Goal: Task Accomplishment & Management: Complete application form

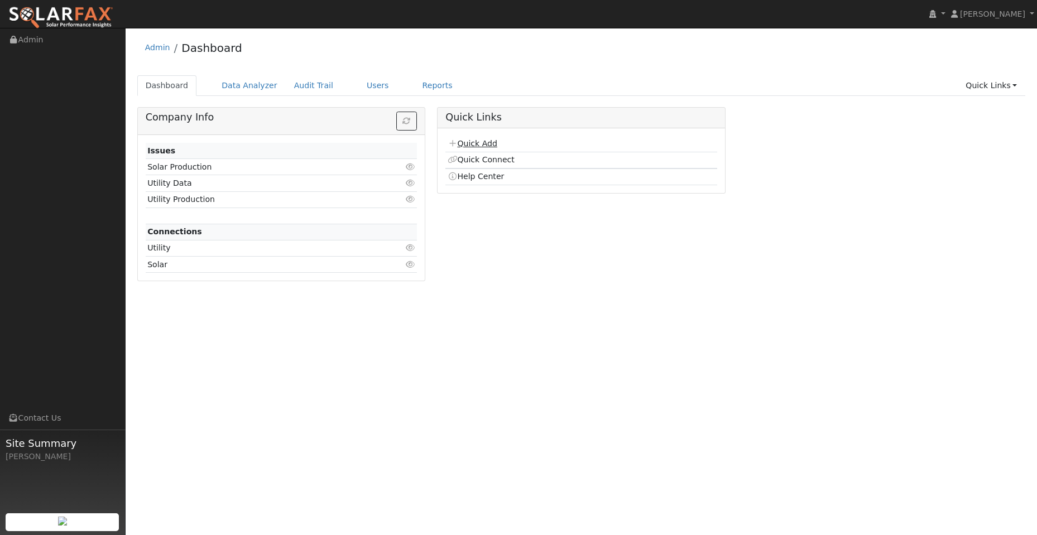
click at [478, 140] on link "Quick Add" at bounding box center [472, 143] width 50 height 9
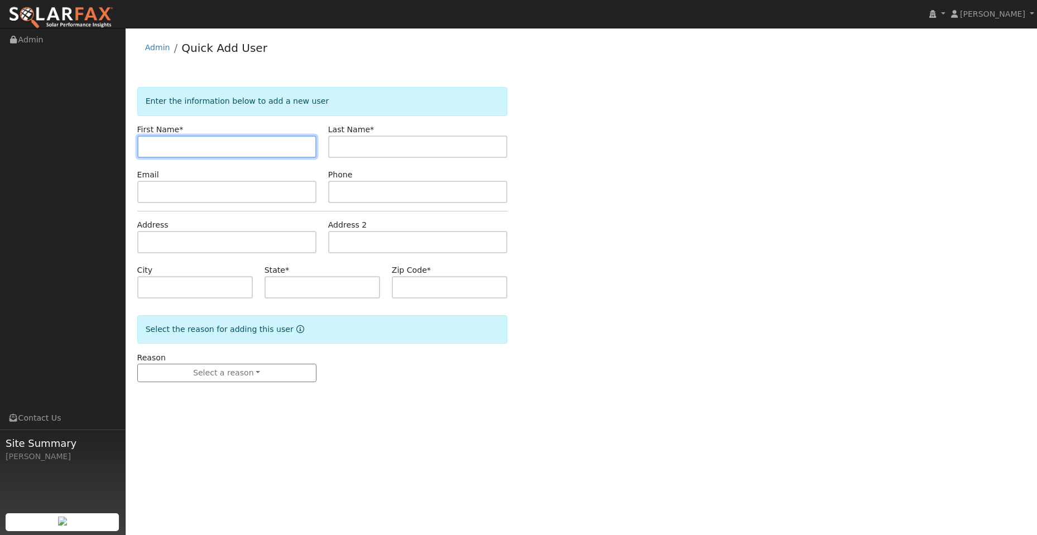
click at [163, 140] on input "text" at bounding box center [226, 147] width 179 height 22
paste input "[PERSON_NAME]"
type input "[PERSON_NAME]"
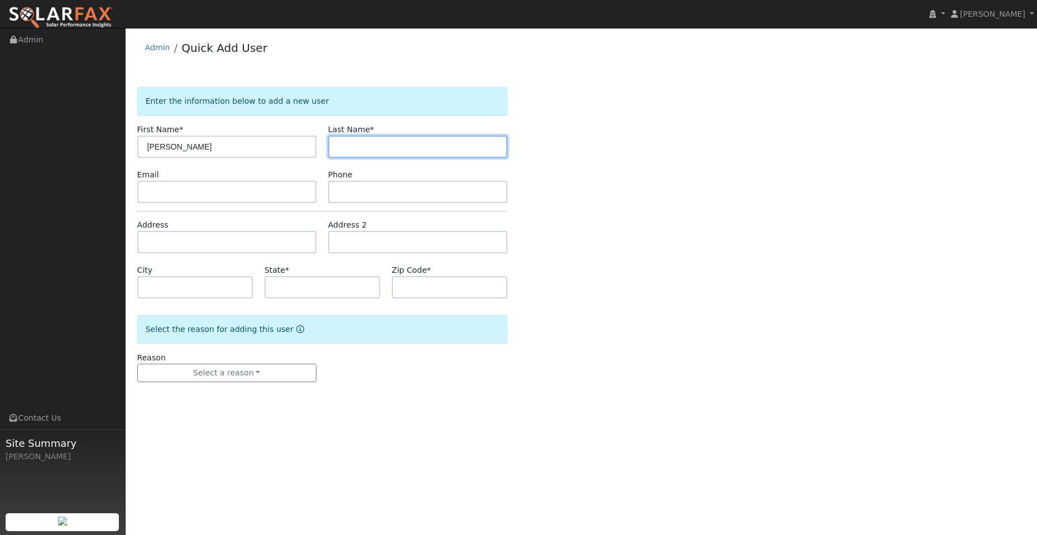
click at [364, 150] on input "text" at bounding box center [417, 147] width 179 height 22
click at [341, 144] on input "text" at bounding box center [417, 147] width 179 height 22
paste input "Mclaughlin"
type input "Mclaughlin"
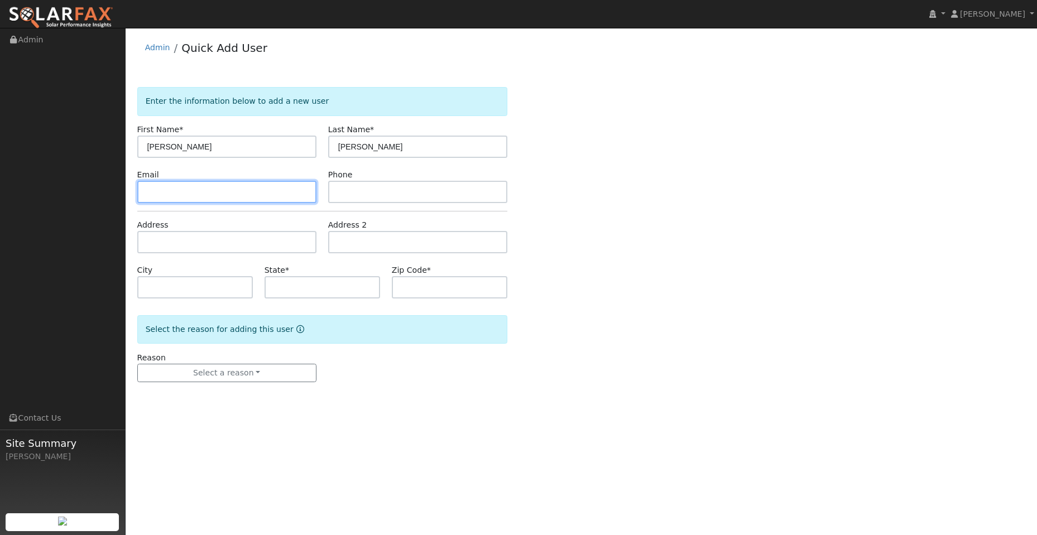
drag, startPoint x: 203, startPoint y: 181, endPoint x: 242, endPoint y: 199, distance: 42.9
click at [203, 181] on input "text" at bounding box center [226, 192] width 179 height 22
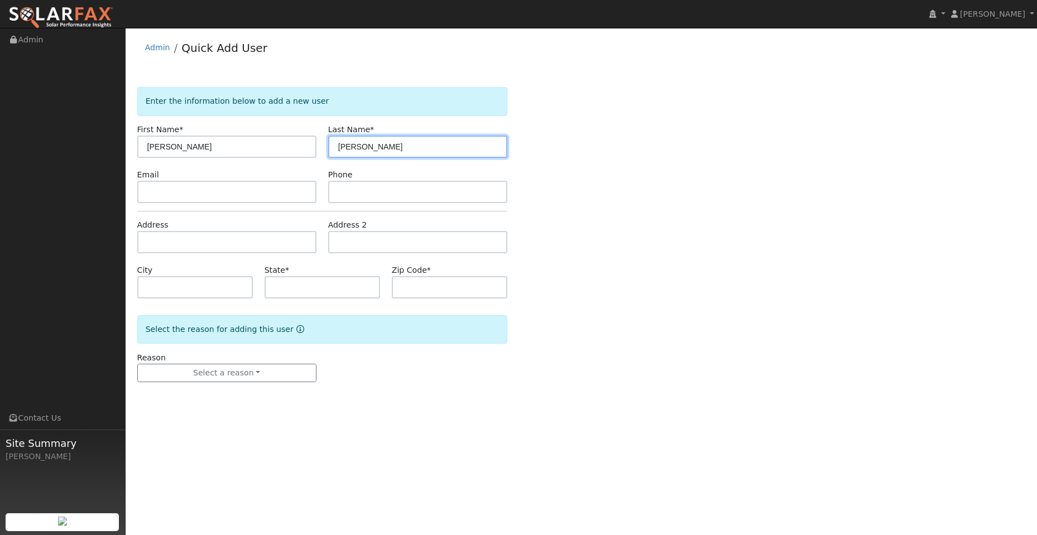
click at [340, 145] on input "Mclaughlin" at bounding box center [417, 147] width 179 height 22
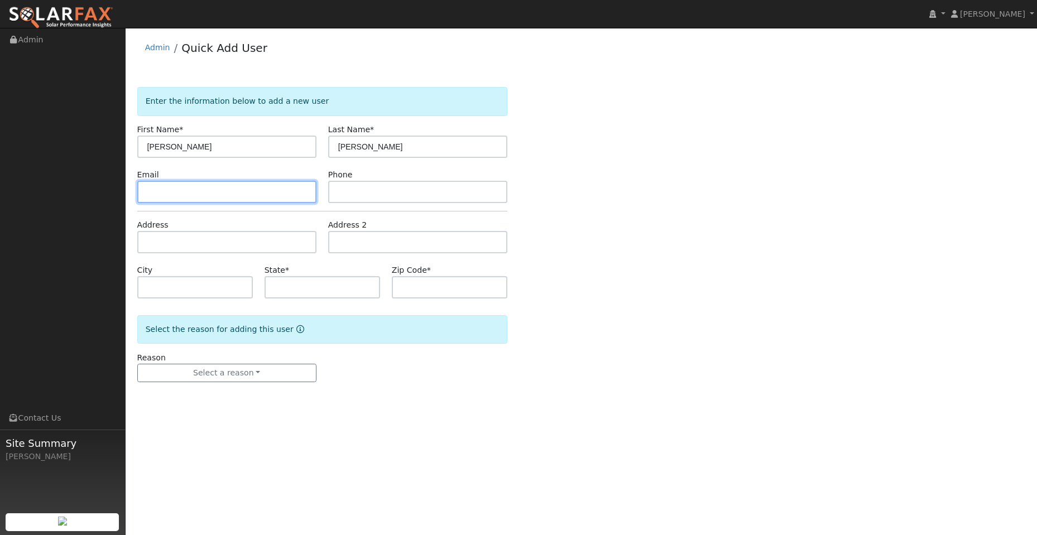
drag, startPoint x: 253, startPoint y: 194, endPoint x: 190, endPoint y: 211, distance: 65.2
click at [253, 194] on input "text" at bounding box center [226, 192] width 179 height 22
click at [152, 192] on input "text" at bounding box center [226, 192] width 179 height 22
paste input "148 Sylvan Vista Dr"
type input "148 Sylvan Vista Dr"
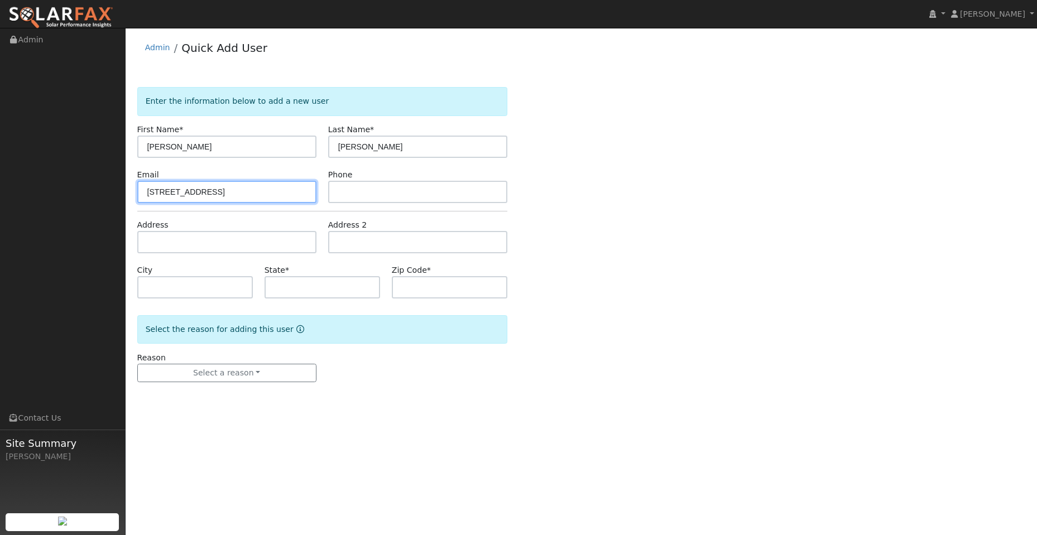
drag, startPoint x: 234, startPoint y: 195, endPoint x: 134, endPoint y: 193, distance: 99.3
click at [134, 193] on div "Email 148 Sylvan Vista Dr" at bounding box center [226, 186] width 191 height 34
click at [179, 194] on input "text" at bounding box center [226, 192] width 179 height 22
paste input "pmclaughlin9@gmail.com"
type input "pmclaughlin9@gmail.com"
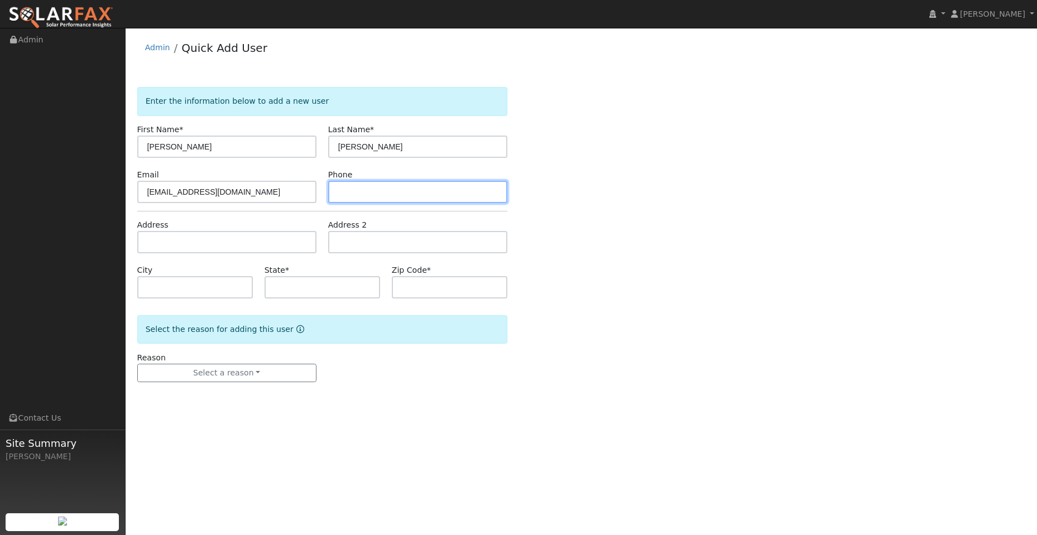
click at [367, 196] on input "text" at bounding box center [417, 192] width 179 height 22
drag, startPoint x: 375, startPoint y: 191, endPoint x: 369, endPoint y: 189, distance: 6.5
click at [375, 191] on input "text" at bounding box center [417, 192] width 179 height 22
paste input "(415) 328-3483"
click at [338, 192] on input "(415) 328-3483" at bounding box center [417, 192] width 179 height 22
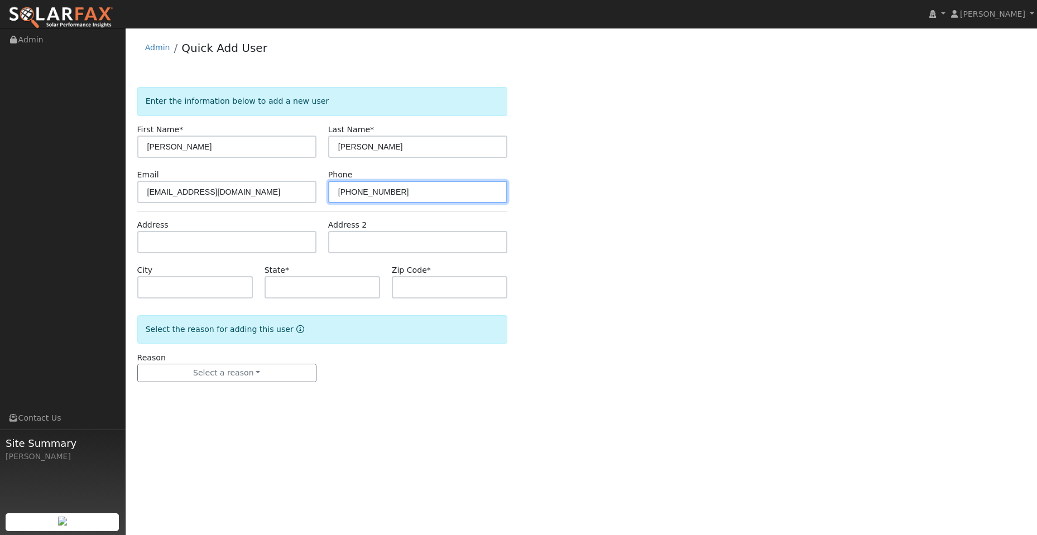
type input "(415) 328-3483"
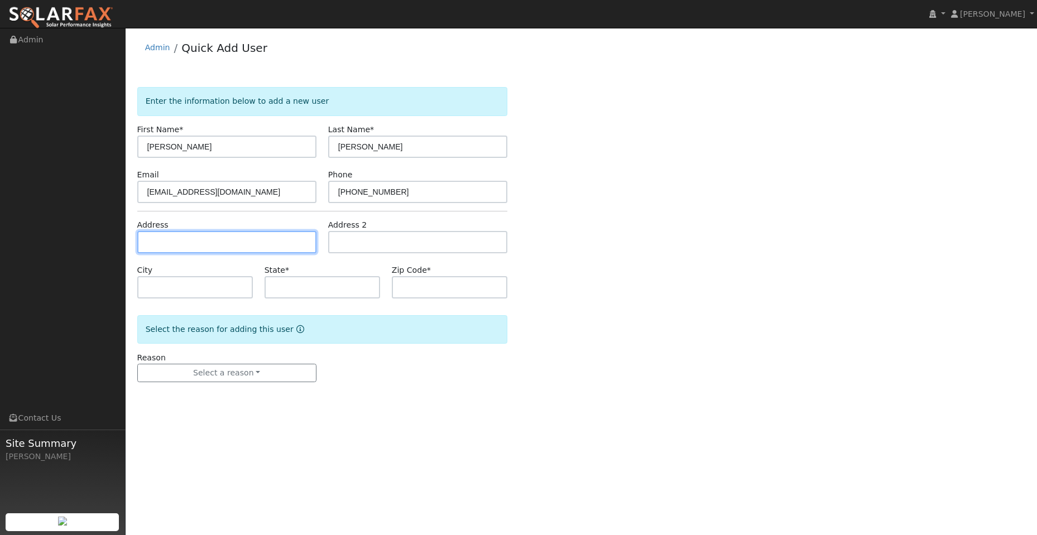
click at [278, 235] on input "text" at bounding box center [226, 242] width 179 height 22
click at [191, 235] on input "text" at bounding box center [226, 242] width 179 height 22
paste input "148 Sylvan Vista Dr"
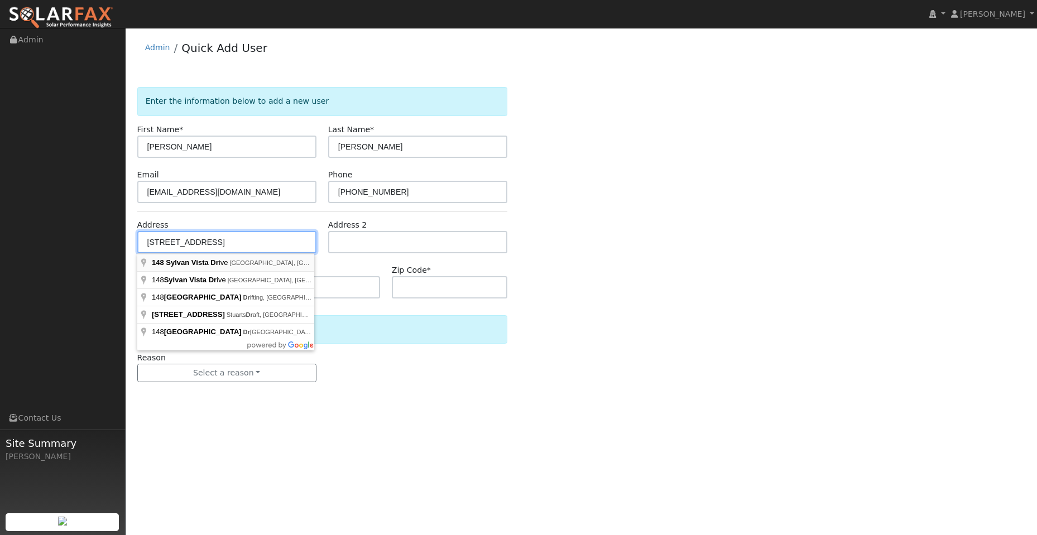
type input "148 Sylvan Vista Drive"
type input "Auburn"
type input "CA"
type input "95603"
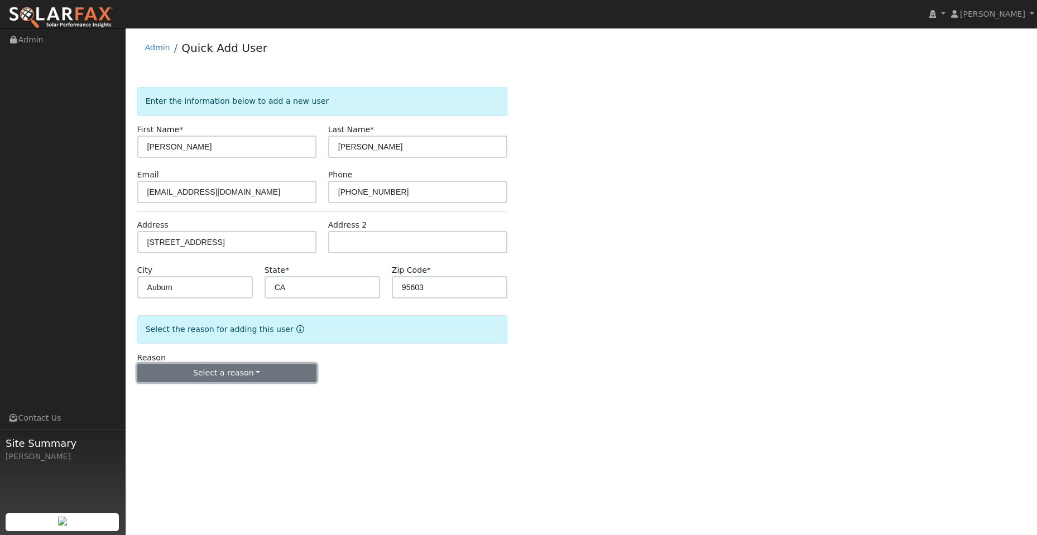
click at [262, 373] on button "Select a reason" at bounding box center [226, 373] width 179 height 19
click at [223, 394] on link "New lead" at bounding box center [199, 396] width 123 height 16
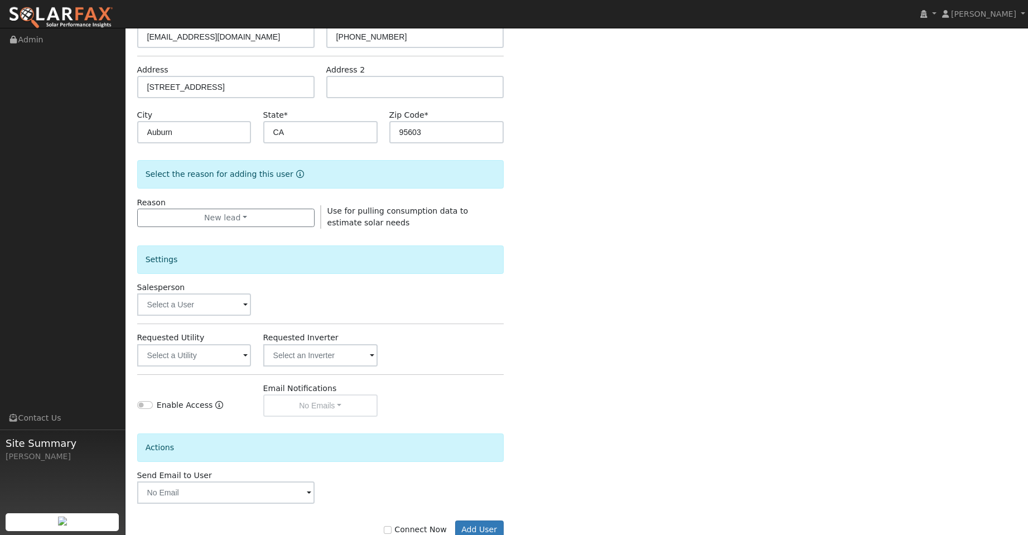
scroll to position [167, 0]
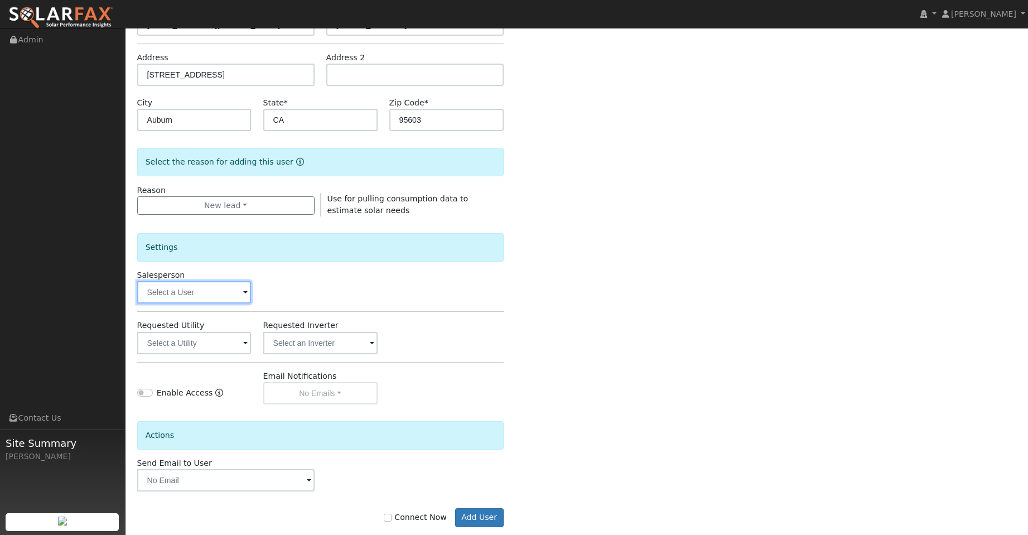
click at [220, 297] on input "text" at bounding box center [194, 292] width 114 height 22
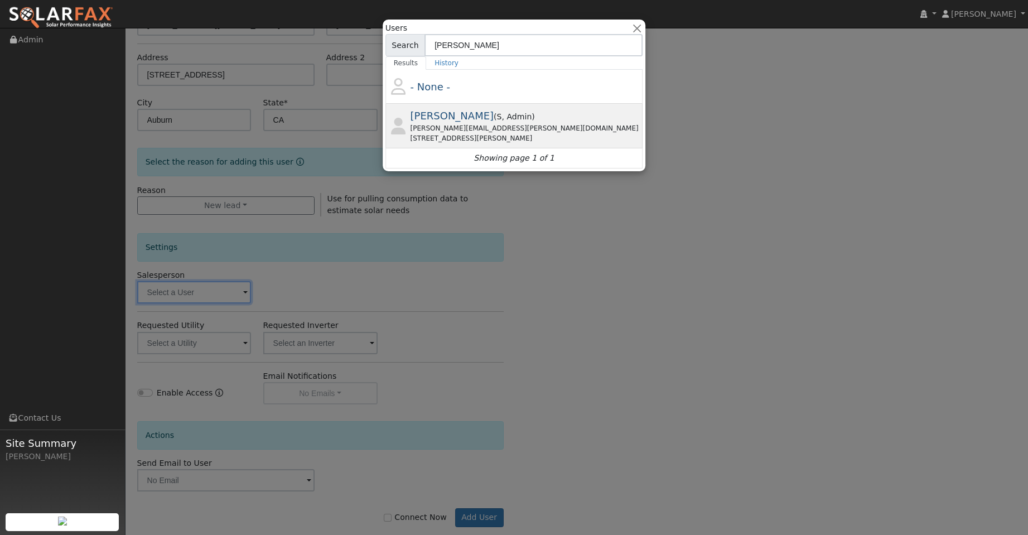
type input "tim"
click at [519, 122] on div "Tim Tedder ( S , Admin ) tim.tedder@ambrosesolar.com 2835 Allan Ave, West Sacra…" at bounding box center [526, 125] width 230 height 35
type input "Tim Tedder"
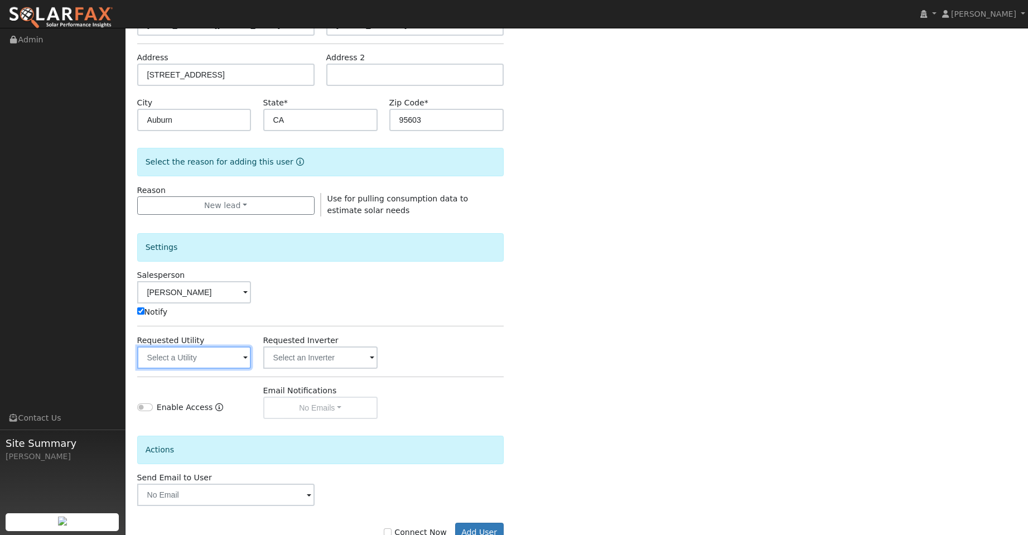
click at [221, 357] on input "text" at bounding box center [194, 357] width 114 height 22
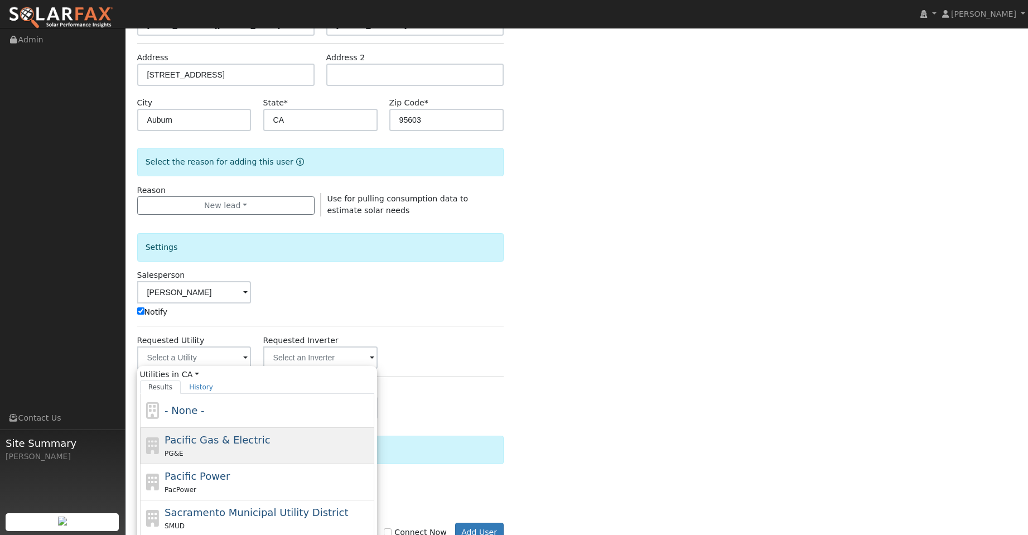
click at [317, 441] on div "Pacific Gas & Electric PG&E" at bounding box center [268, 445] width 207 height 27
type input "Pacific Gas & Electric"
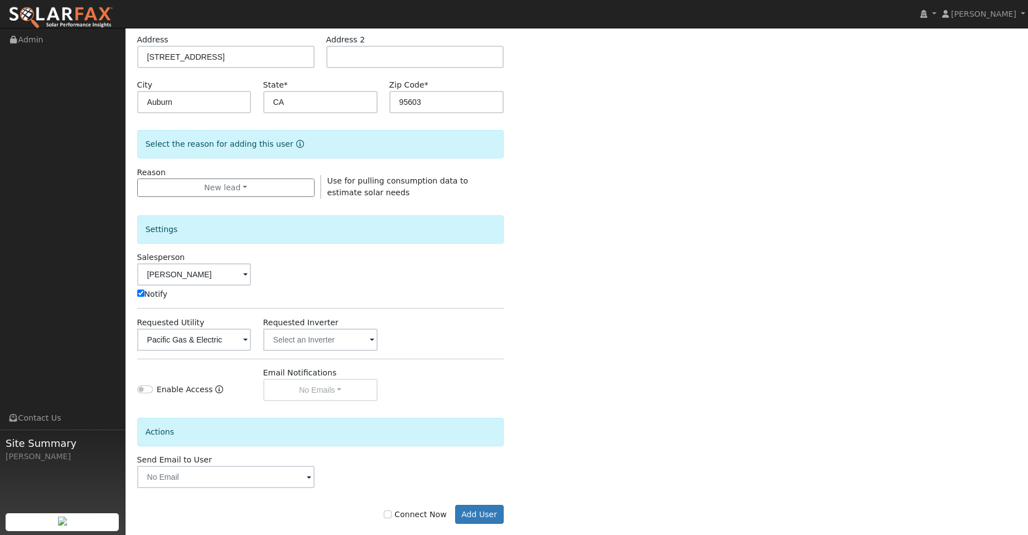
scroll to position [202, 0]
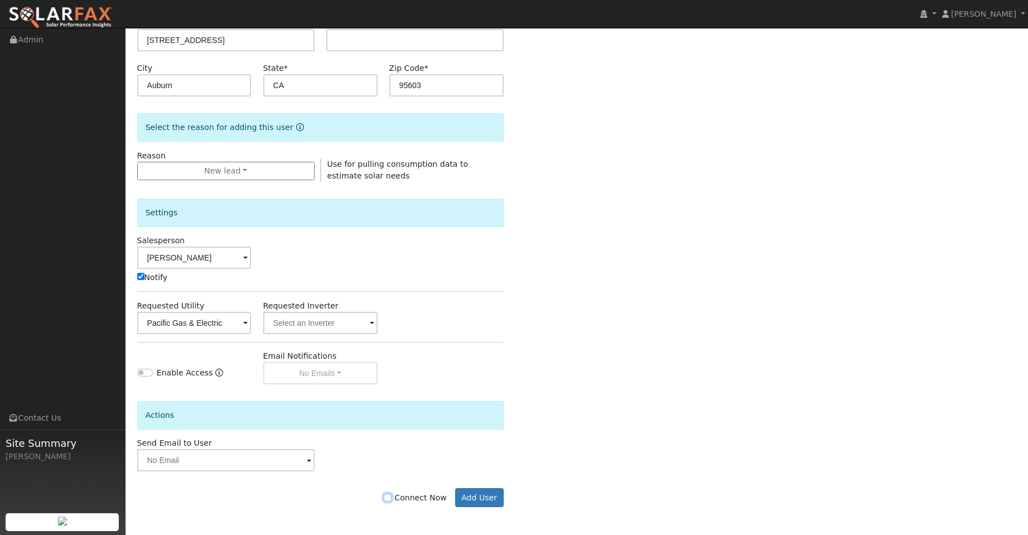
click at [392, 495] on input "Connect Now" at bounding box center [388, 498] width 8 height 8
checkbox input "true"
click at [488, 489] on button "Add User" at bounding box center [479, 497] width 49 height 19
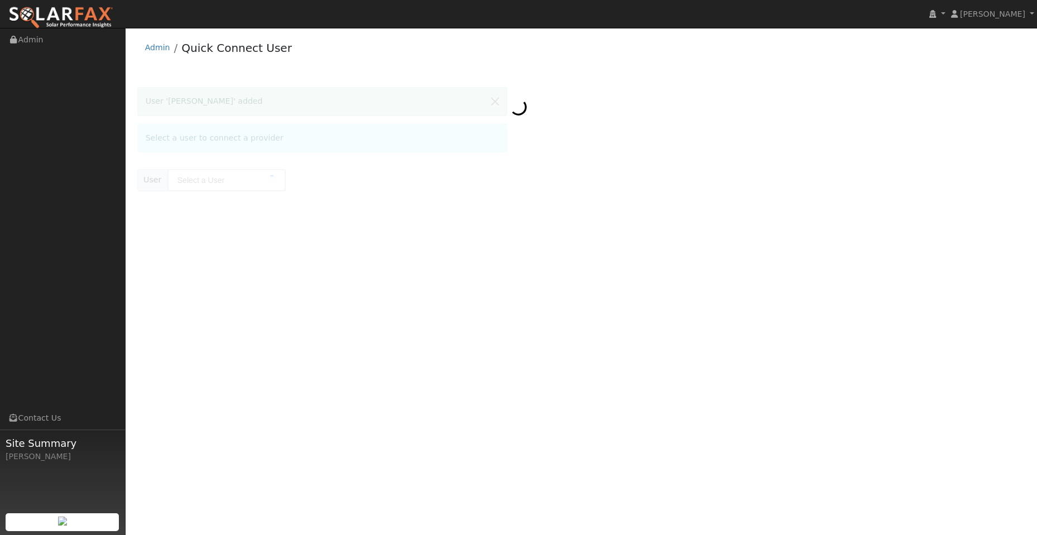
type input "Patrick Mclaughlin"
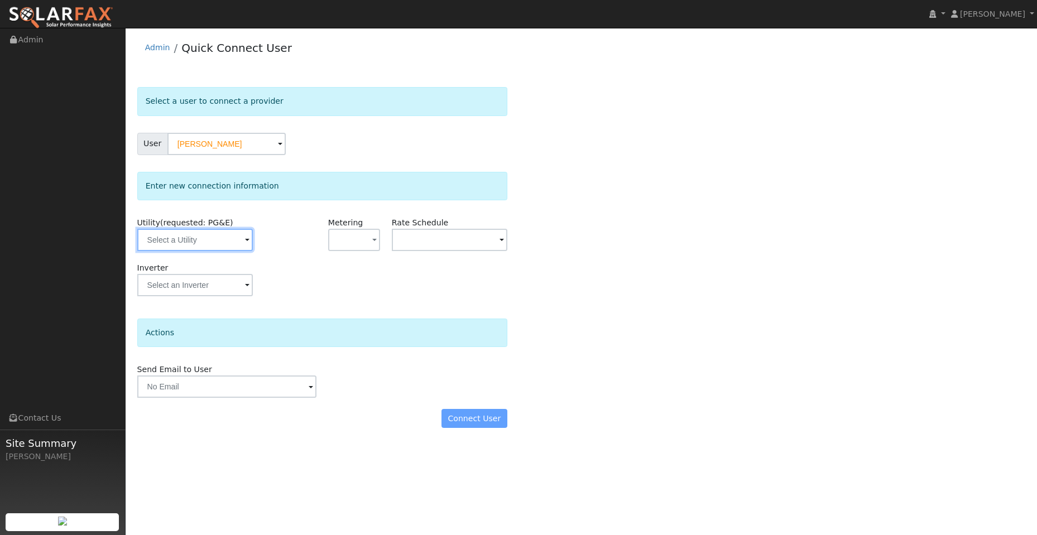
click at [222, 232] on input "text" at bounding box center [194, 240] width 115 height 22
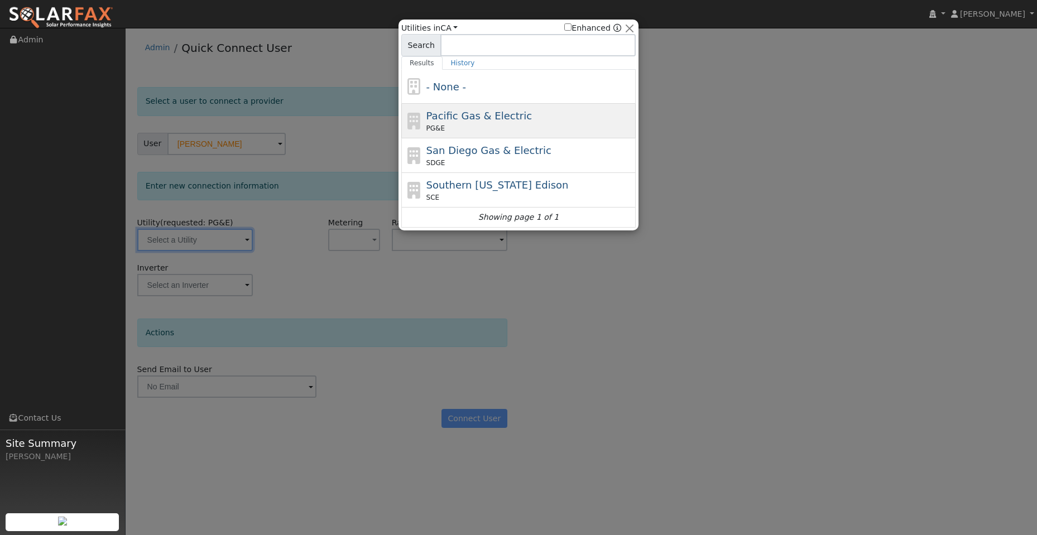
click at [507, 126] on div "PG&E" at bounding box center [529, 128] width 207 height 10
type input "PG&E"
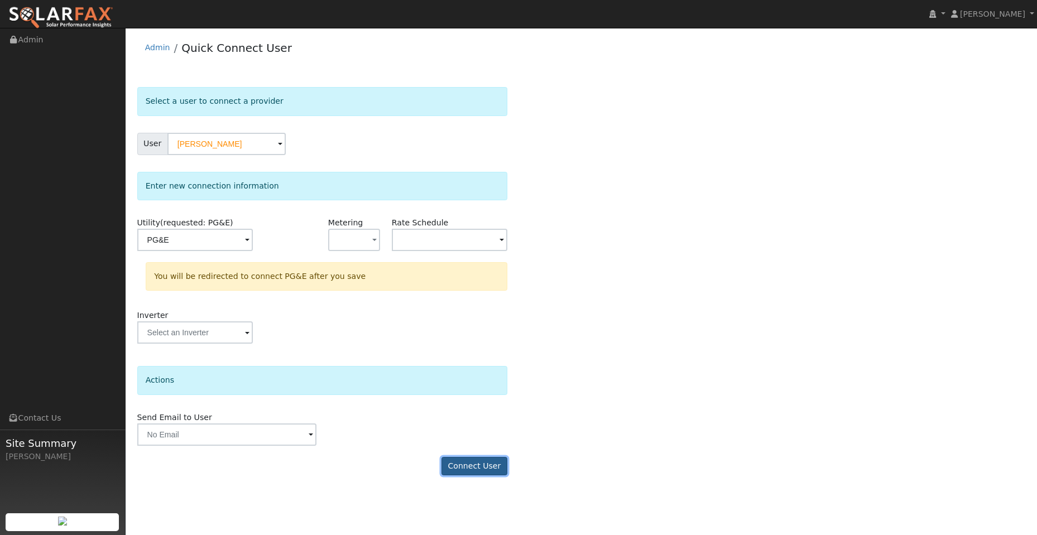
click at [484, 471] on button "Connect User" at bounding box center [474, 466] width 66 height 19
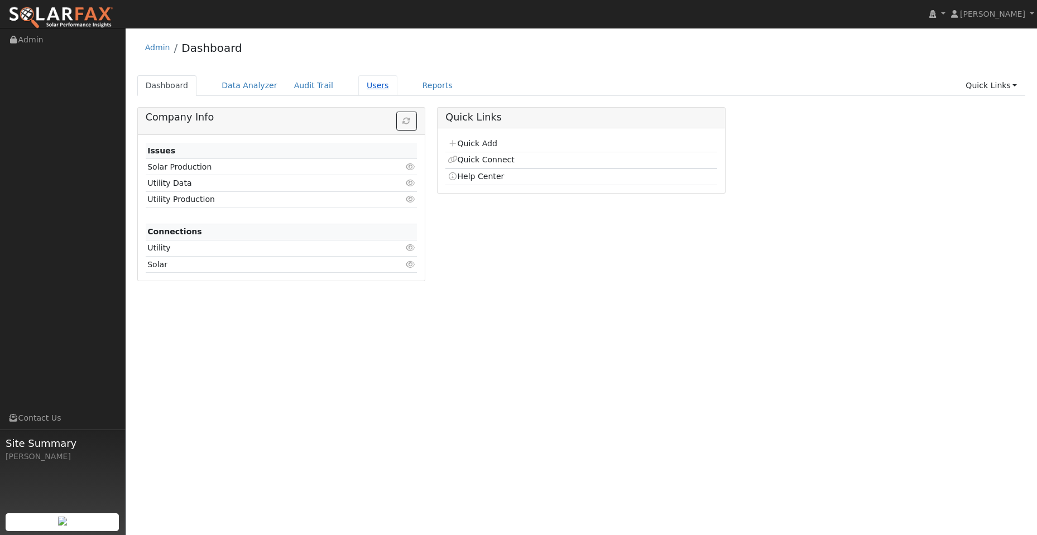
click at [358, 93] on link "Users" at bounding box center [377, 85] width 39 height 21
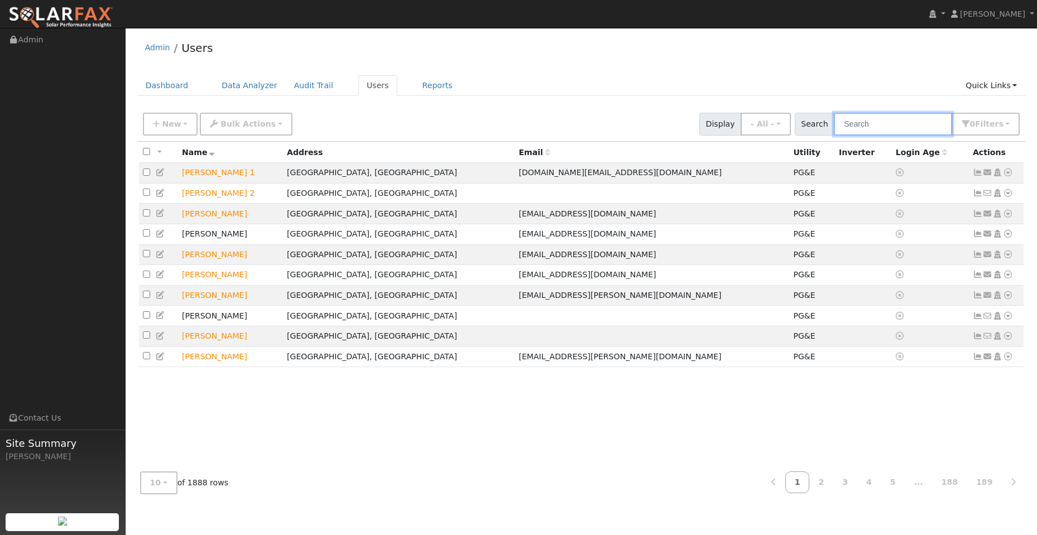
click at [871, 123] on input "text" at bounding box center [893, 124] width 118 height 23
paste input "[PERSON_NAME]"
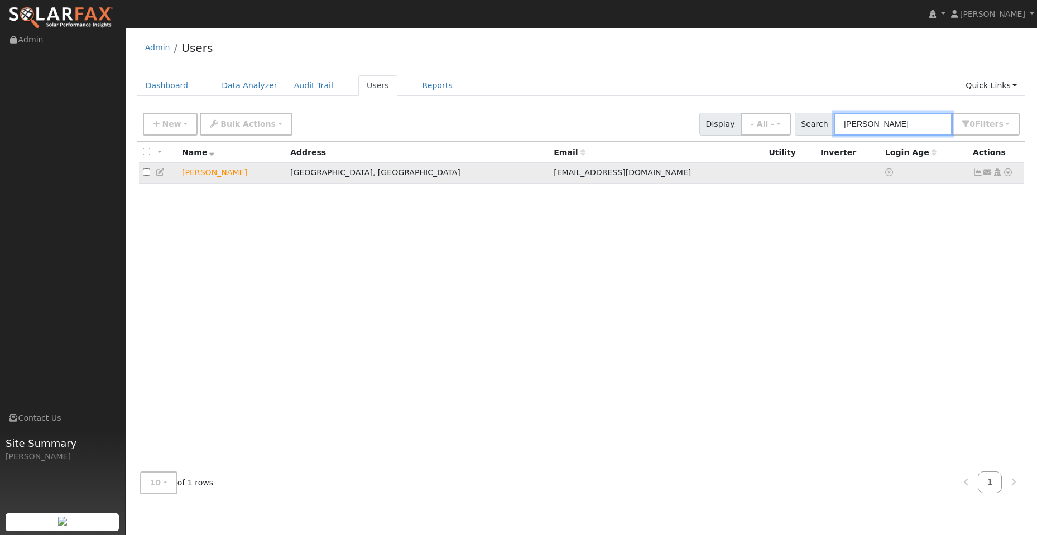
type input "[PERSON_NAME]"
click at [1009, 175] on icon at bounding box center [1008, 172] width 10 height 8
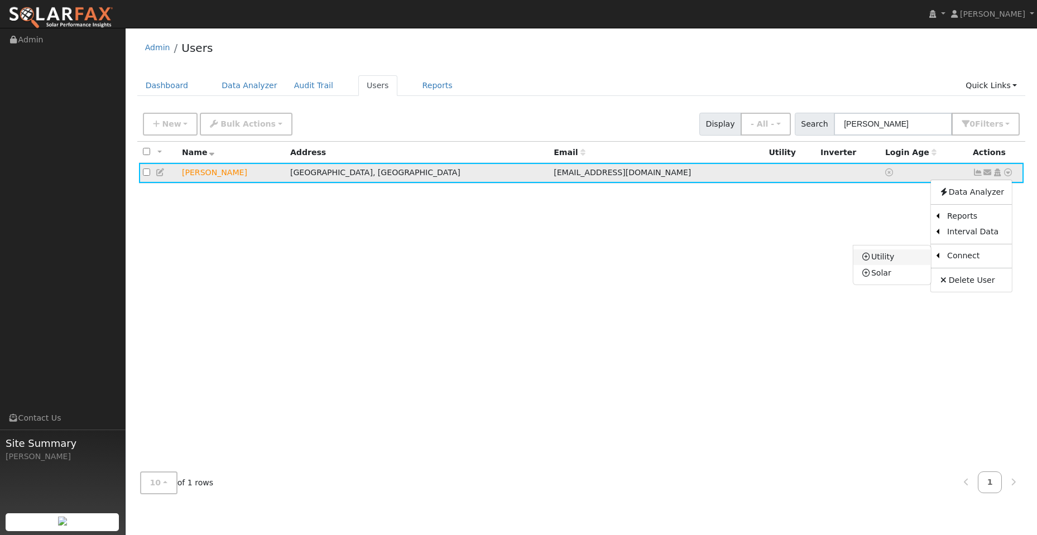
click at [908, 261] on link "Utility" at bounding box center [892, 257] width 78 height 16
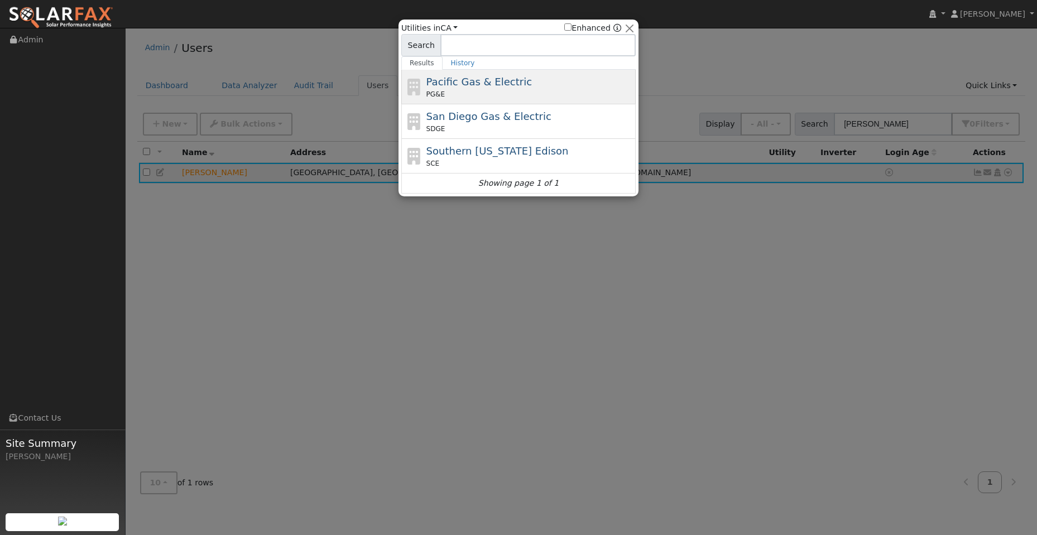
click at [503, 96] on div "PG&E" at bounding box center [529, 94] width 207 height 10
